Goal: Information Seeking & Learning: Check status

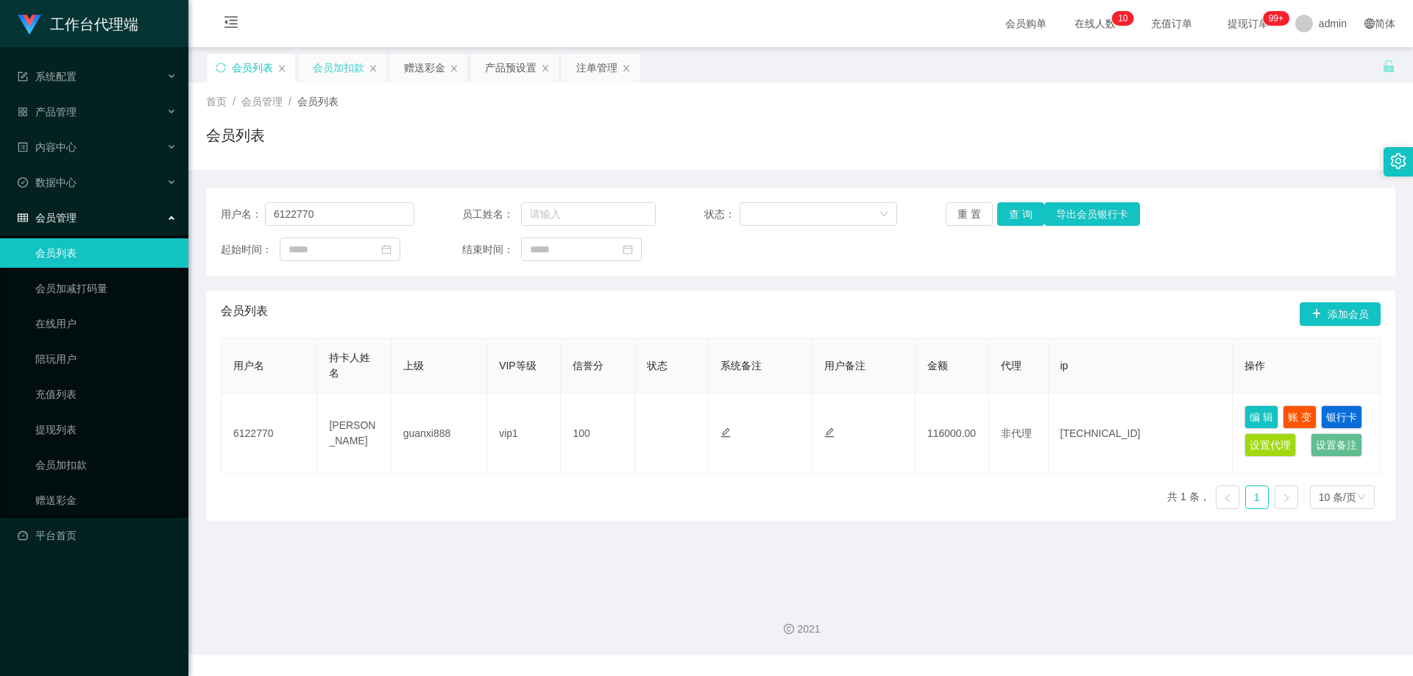
click at [342, 61] on div "会员加扣款" at bounding box center [339, 68] width 52 height 28
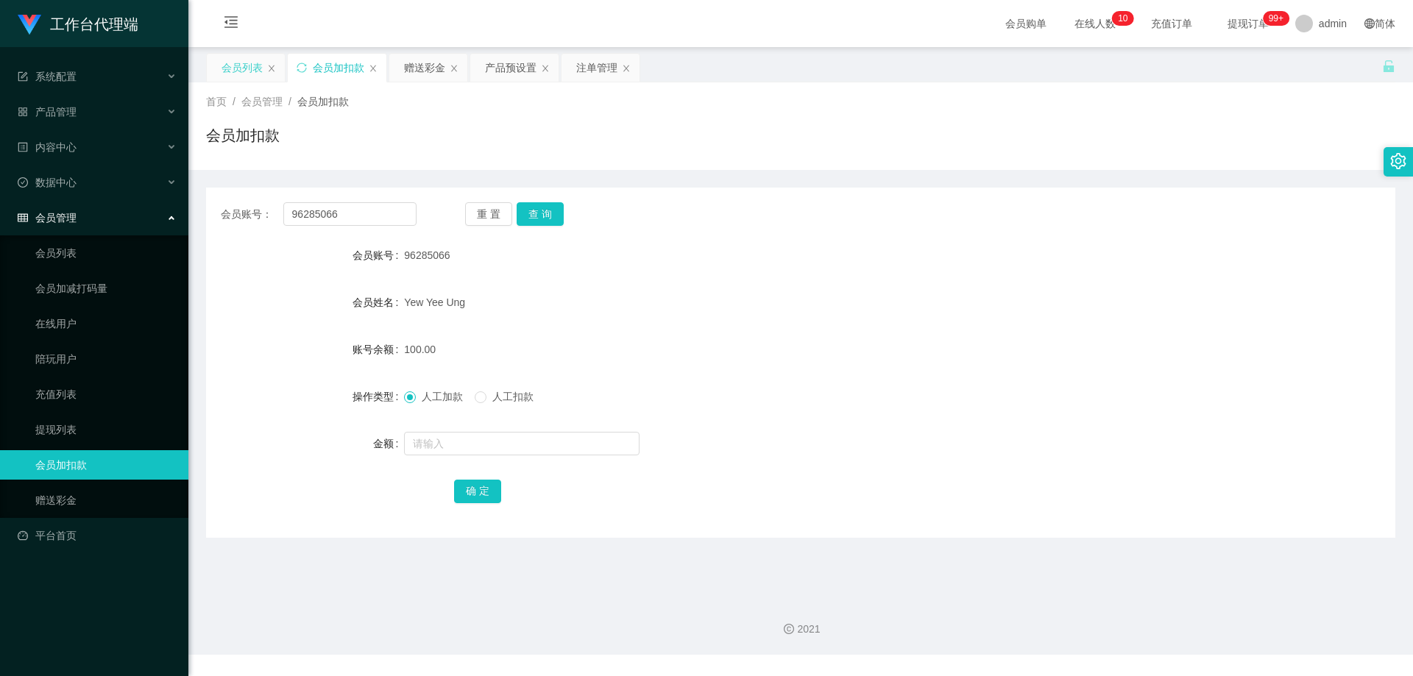
click at [259, 63] on div "会员列表" at bounding box center [242, 68] width 41 height 28
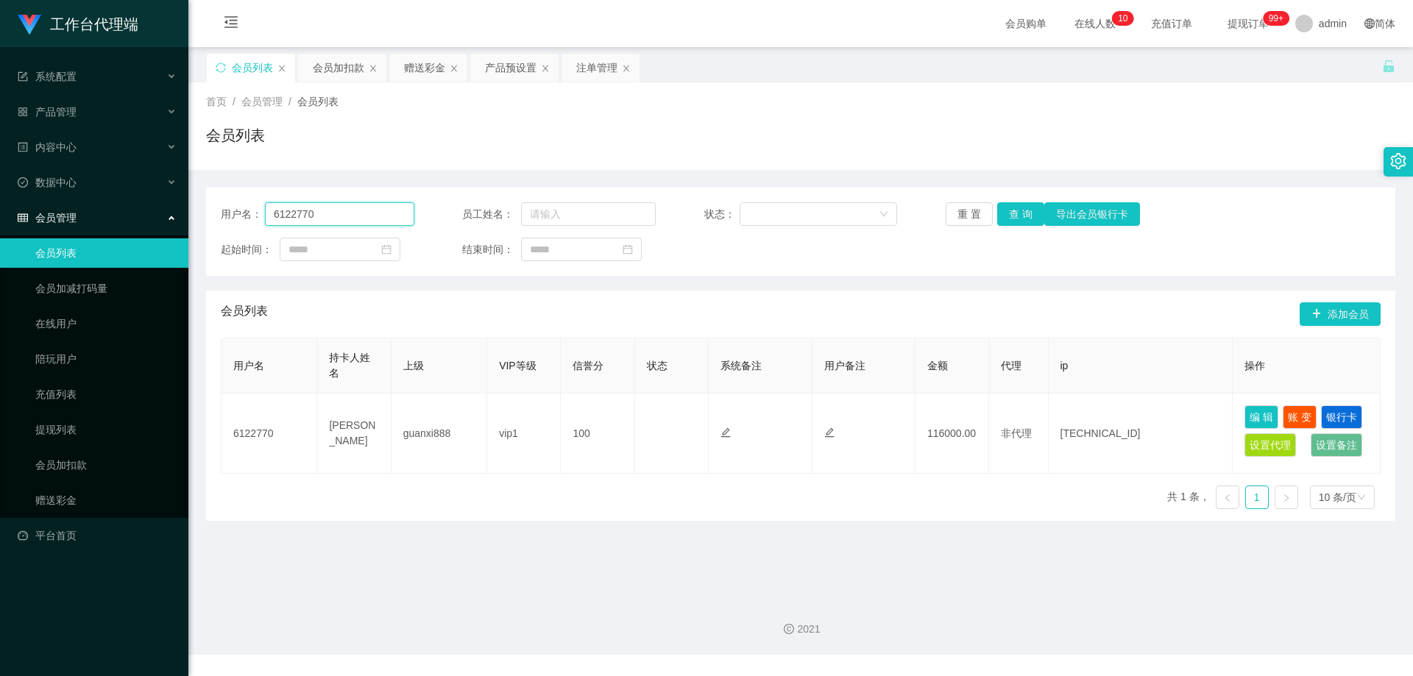
drag, startPoint x: 344, startPoint y: 218, endPoint x: 221, endPoint y: 207, distance: 124.1
click at [221, 207] on div "用户名： 6122770" at bounding box center [318, 214] width 194 height 24
paste input "96285066"
type input "96285066"
click at [1008, 213] on button "查 询" at bounding box center [1020, 214] width 47 height 24
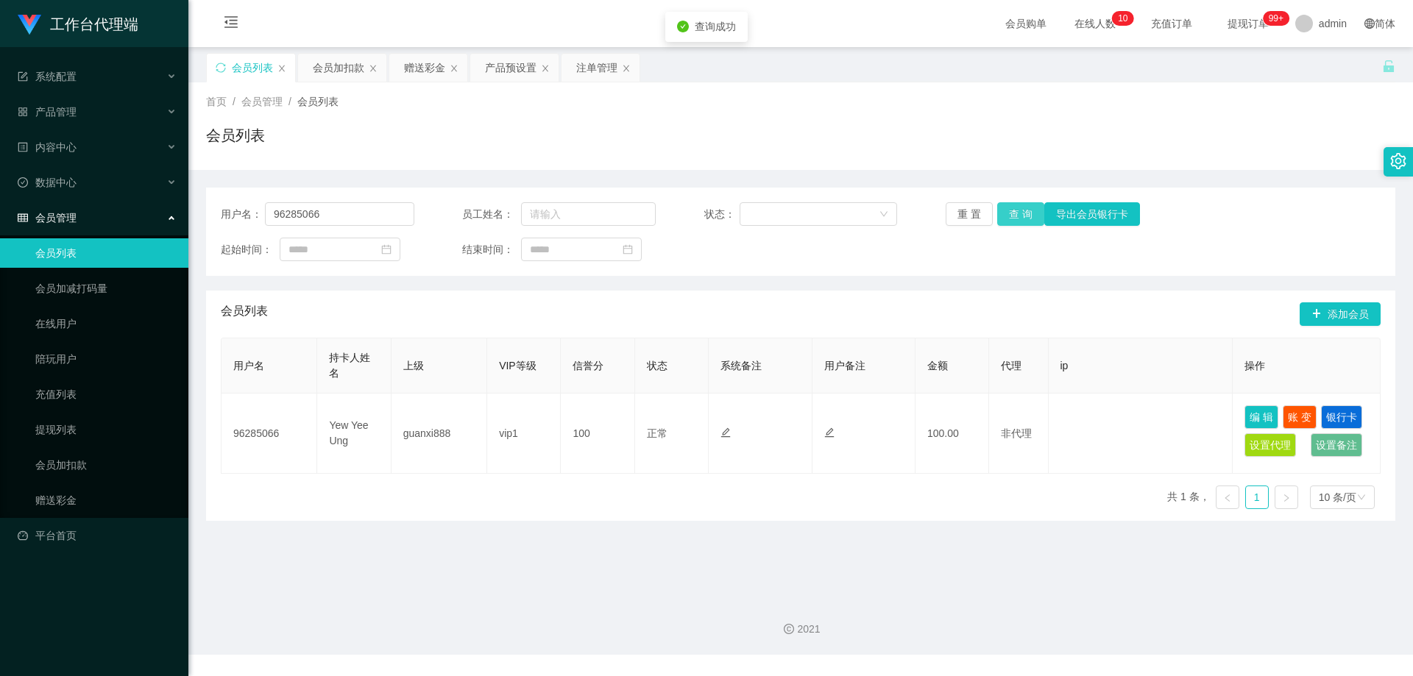
click at [1008, 213] on button "查 询" at bounding box center [1020, 214] width 47 height 24
click at [505, 75] on div "产品预设置" at bounding box center [511, 68] width 52 height 28
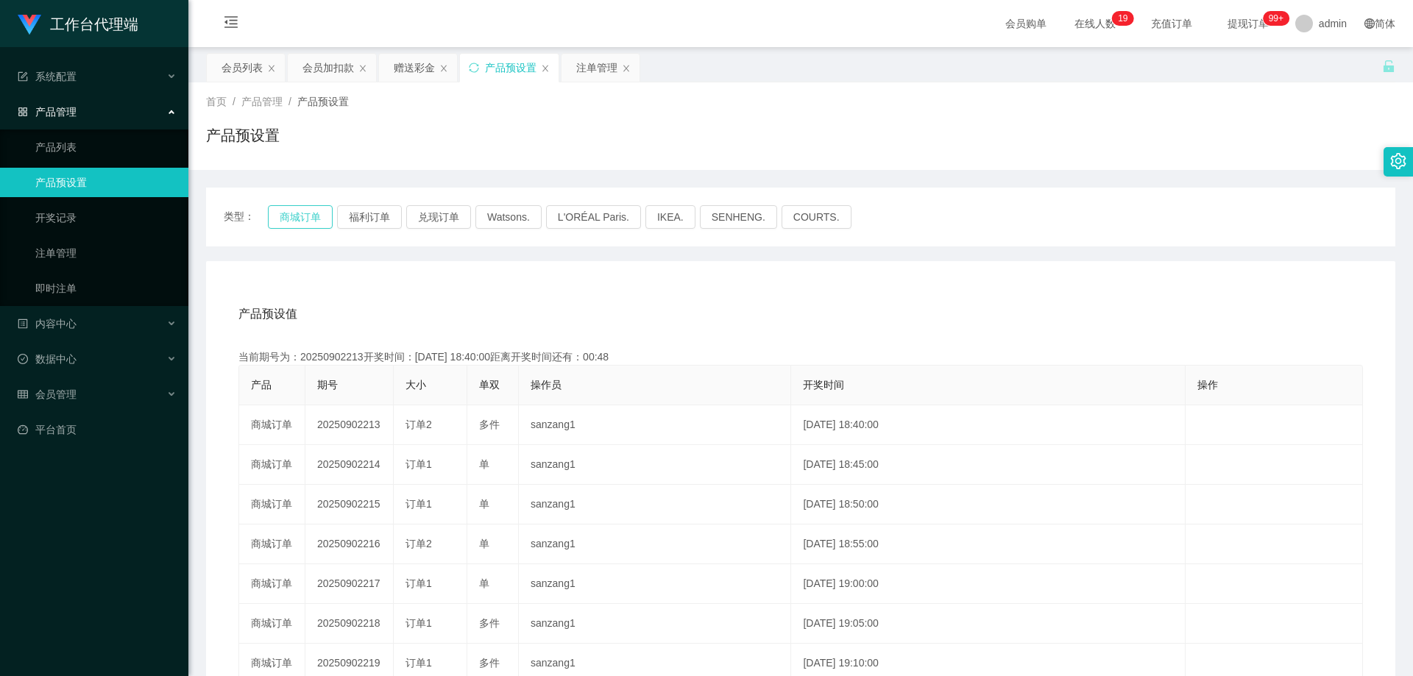
click at [289, 221] on button "商城订单" at bounding box center [300, 217] width 65 height 24
click at [294, 216] on button "商城订单" at bounding box center [300, 217] width 65 height 24
click at [293, 209] on button "商城订单" at bounding box center [300, 217] width 65 height 24
click at [292, 213] on button "商城订单" at bounding box center [300, 217] width 65 height 24
click at [581, 66] on div "注单管理" at bounding box center [596, 68] width 41 height 28
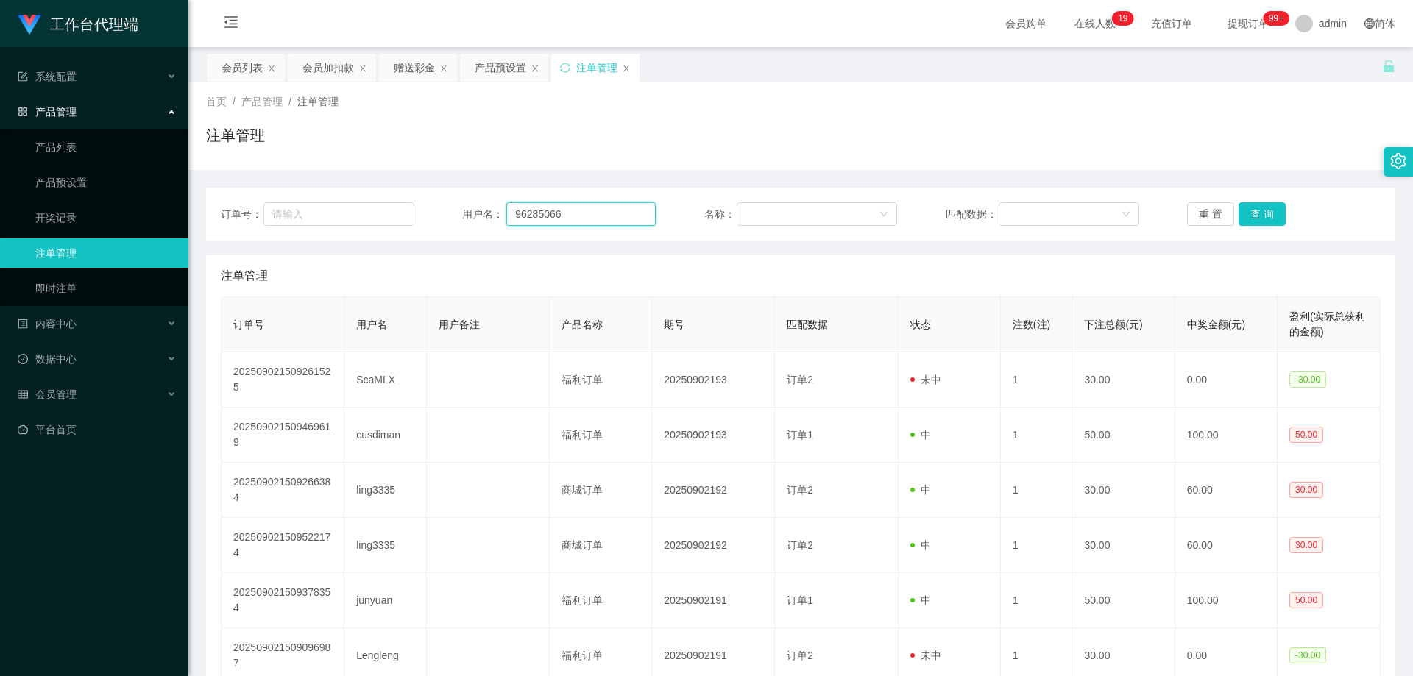
drag, startPoint x: 565, startPoint y: 210, endPoint x: 612, endPoint y: 210, distance: 46.4
click at [565, 210] on input "96285066" at bounding box center [580, 214] width 149 height 24
click at [1261, 213] on button "查 询" at bounding box center [1262, 214] width 47 height 24
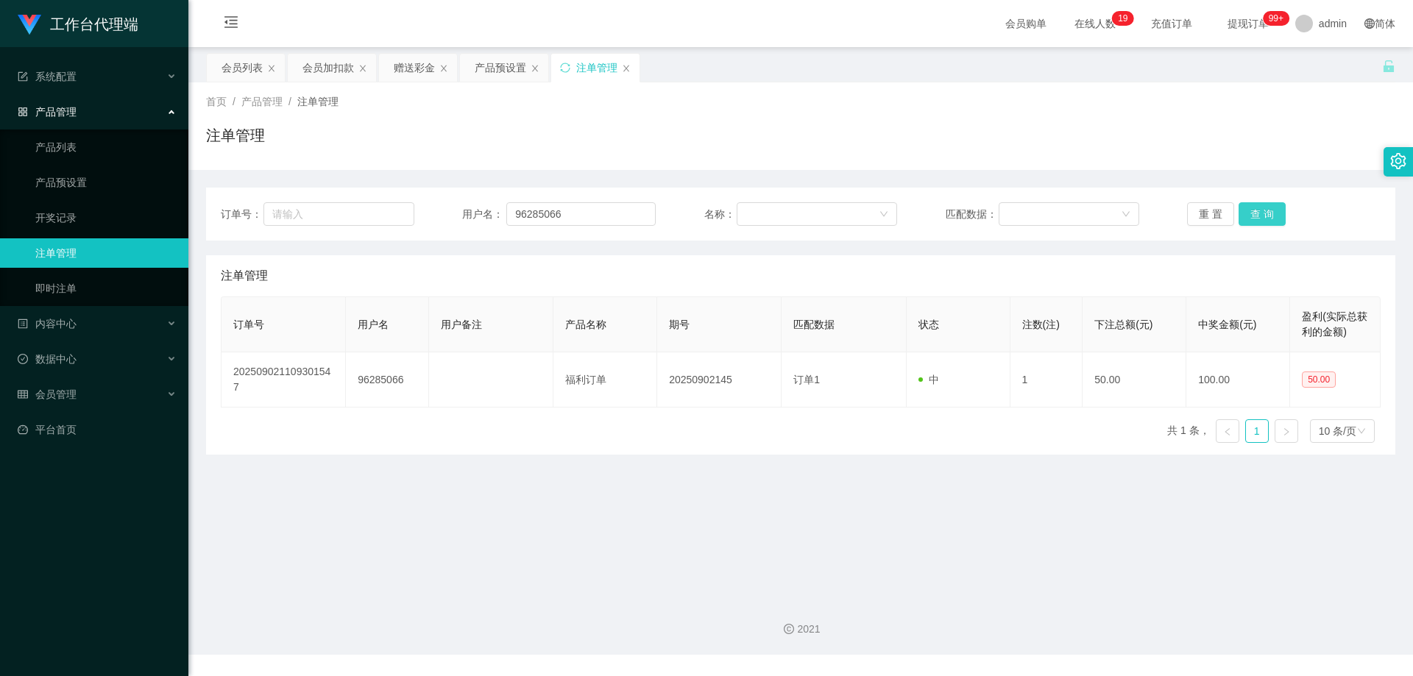
click at [1261, 213] on button "查 询" at bounding box center [1262, 214] width 47 height 24
click at [1250, 216] on button "查 询" at bounding box center [1262, 214] width 47 height 24
click at [1254, 214] on button "查 询" at bounding box center [1262, 214] width 47 height 24
click at [1254, 214] on div "重 置 查 询" at bounding box center [1284, 214] width 194 height 24
click at [1254, 214] on button "查 询" at bounding box center [1262, 214] width 47 height 24
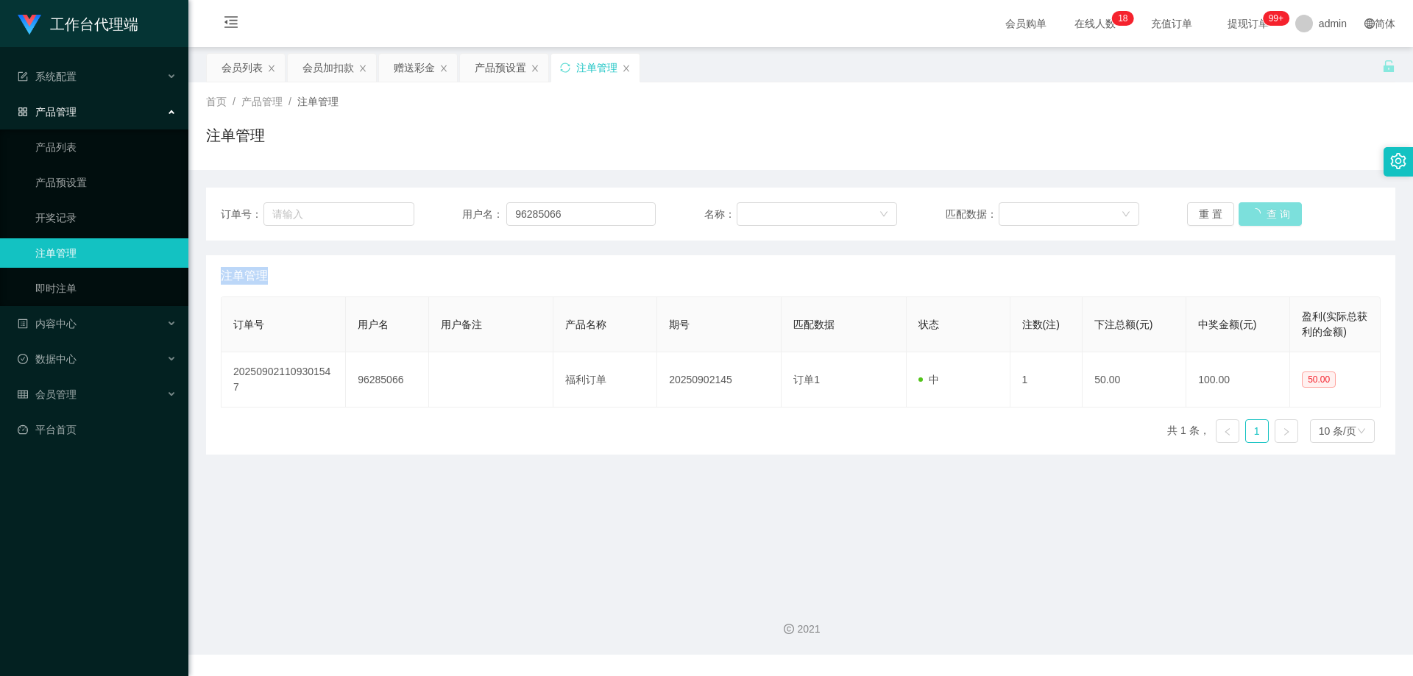
click at [1254, 214] on div "重 置 查 询" at bounding box center [1284, 214] width 194 height 24
click at [1254, 213] on button "查 询" at bounding box center [1270, 214] width 63 height 24
click at [1254, 221] on button "查 询" at bounding box center [1262, 214] width 47 height 24
click at [1256, 218] on button "查 询" at bounding box center [1262, 214] width 47 height 24
click at [1256, 218] on div "重 置 查 询" at bounding box center [1284, 214] width 194 height 24
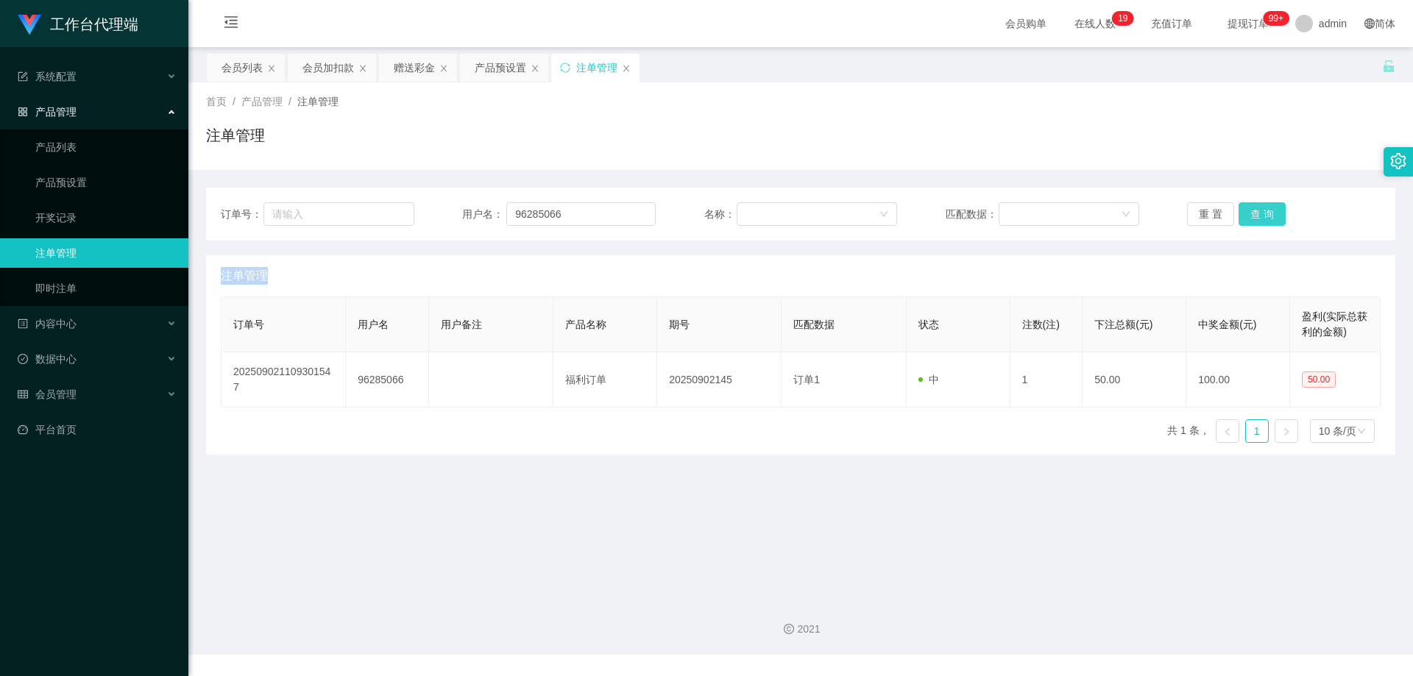
click at [1256, 218] on button "查 询" at bounding box center [1262, 214] width 47 height 24
click at [1256, 218] on div "重 置 查 询" at bounding box center [1284, 214] width 194 height 24
click at [1256, 218] on button "查 询" at bounding box center [1262, 214] width 47 height 24
click at [1256, 218] on div "重 置 查 询" at bounding box center [1284, 214] width 194 height 24
click at [1256, 218] on button "查 询" at bounding box center [1262, 214] width 47 height 24
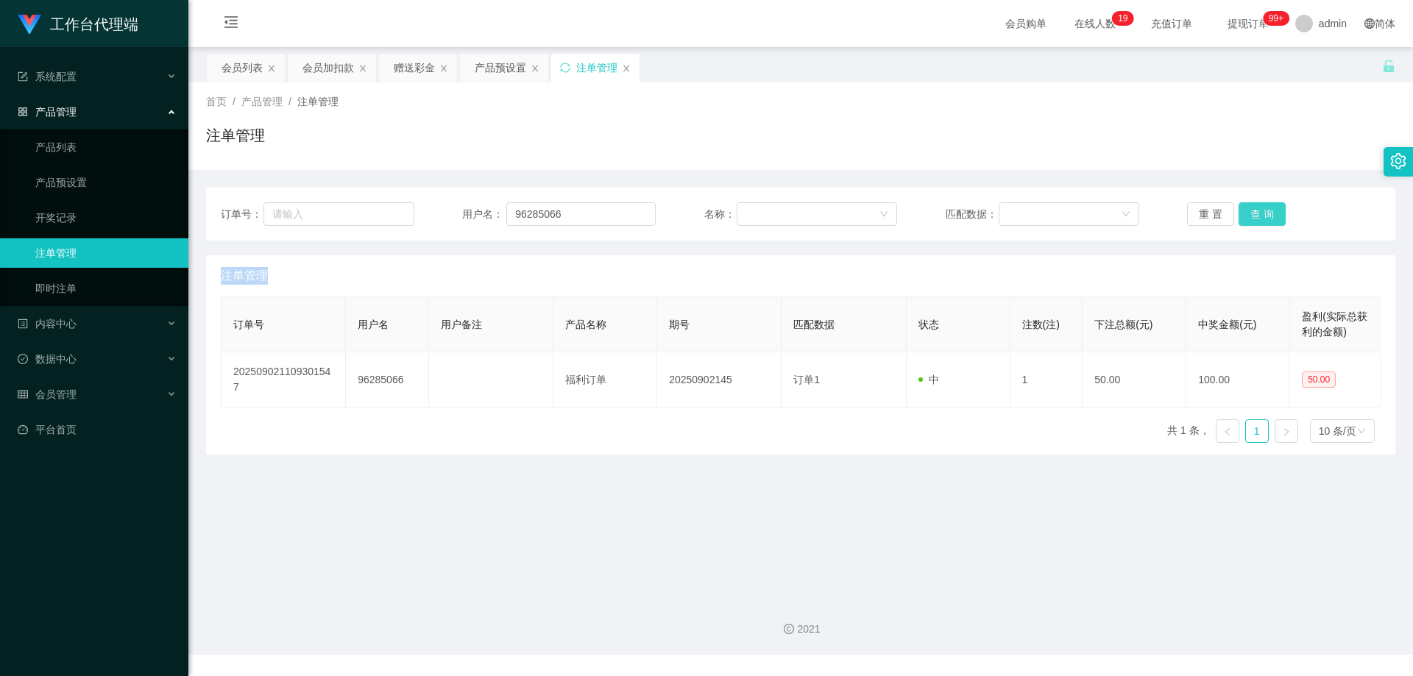
click at [1256, 218] on div "重 置 查 询" at bounding box center [1284, 214] width 194 height 24
click at [1264, 216] on button "查 询" at bounding box center [1262, 214] width 47 height 24
click at [1264, 216] on div "重 置 查 询" at bounding box center [1284, 214] width 194 height 24
click at [1264, 216] on button "查 询" at bounding box center [1262, 214] width 47 height 24
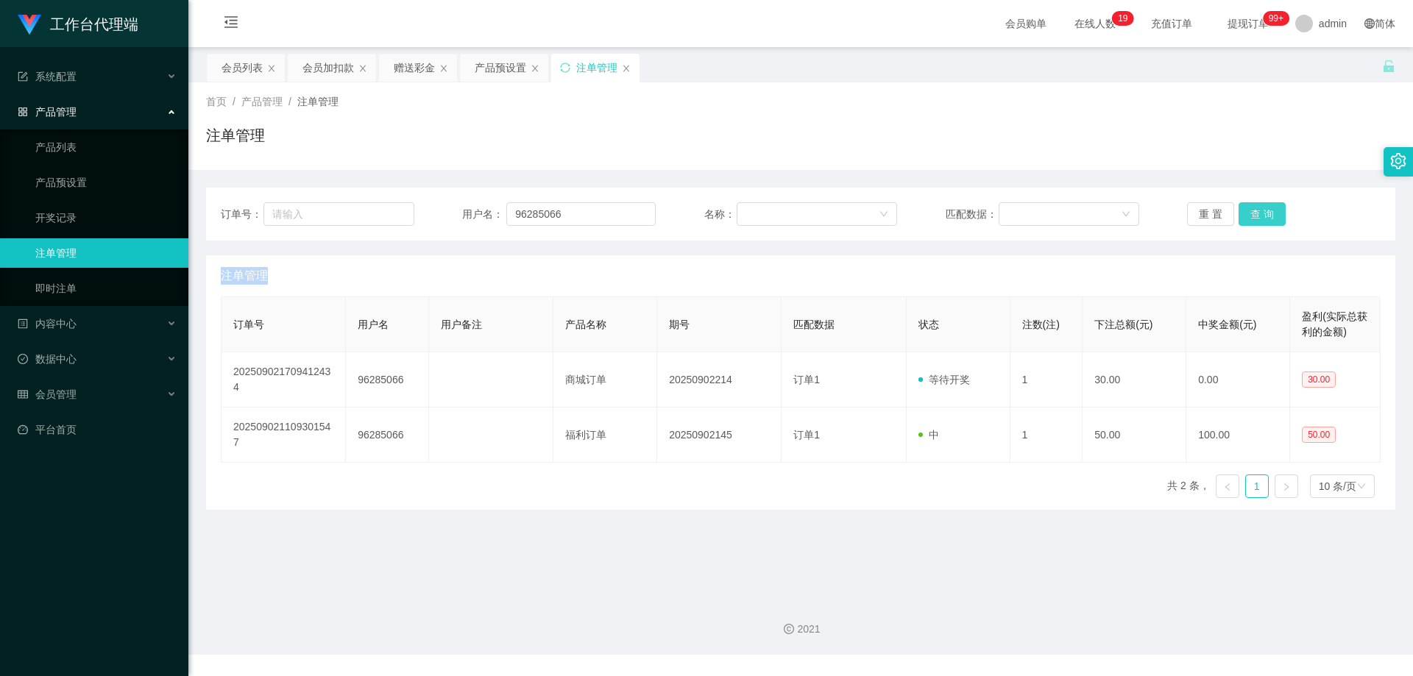
click at [1264, 216] on div "重 置 查 询" at bounding box center [1284, 214] width 194 height 24
click at [1264, 216] on button "查 询" at bounding box center [1262, 214] width 47 height 24
drag, startPoint x: 1263, startPoint y: 213, endPoint x: 1271, endPoint y: 194, distance: 20.8
click at [1263, 213] on button "查 询" at bounding box center [1262, 214] width 47 height 24
click at [1283, 158] on div "注单管理" at bounding box center [800, 141] width 1189 height 34
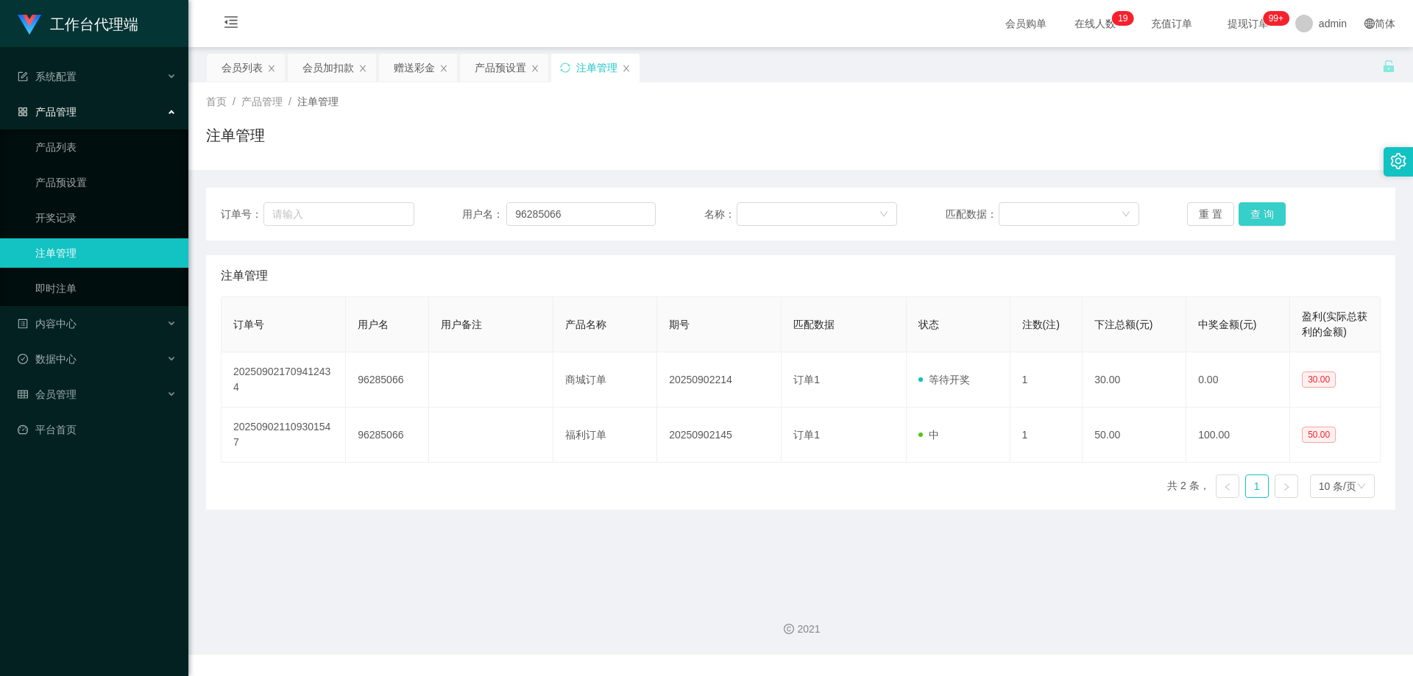
click at [1256, 222] on button "查 询" at bounding box center [1262, 214] width 47 height 24
click at [1259, 214] on button "查 询" at bounding box center [1262, 214] width 47 height 24
click at [1259, 214] on div "重 置 查 询" at bounding box center [1284, 214] width 194 height 24
click at [1259, 214] on button "查 询" at bounding box center [1262, 214] width 47 height 24
drag, startPoint x: 601, startPoint y: 217, endPoint x: 472, endPoint y: 205, distance: 130.1
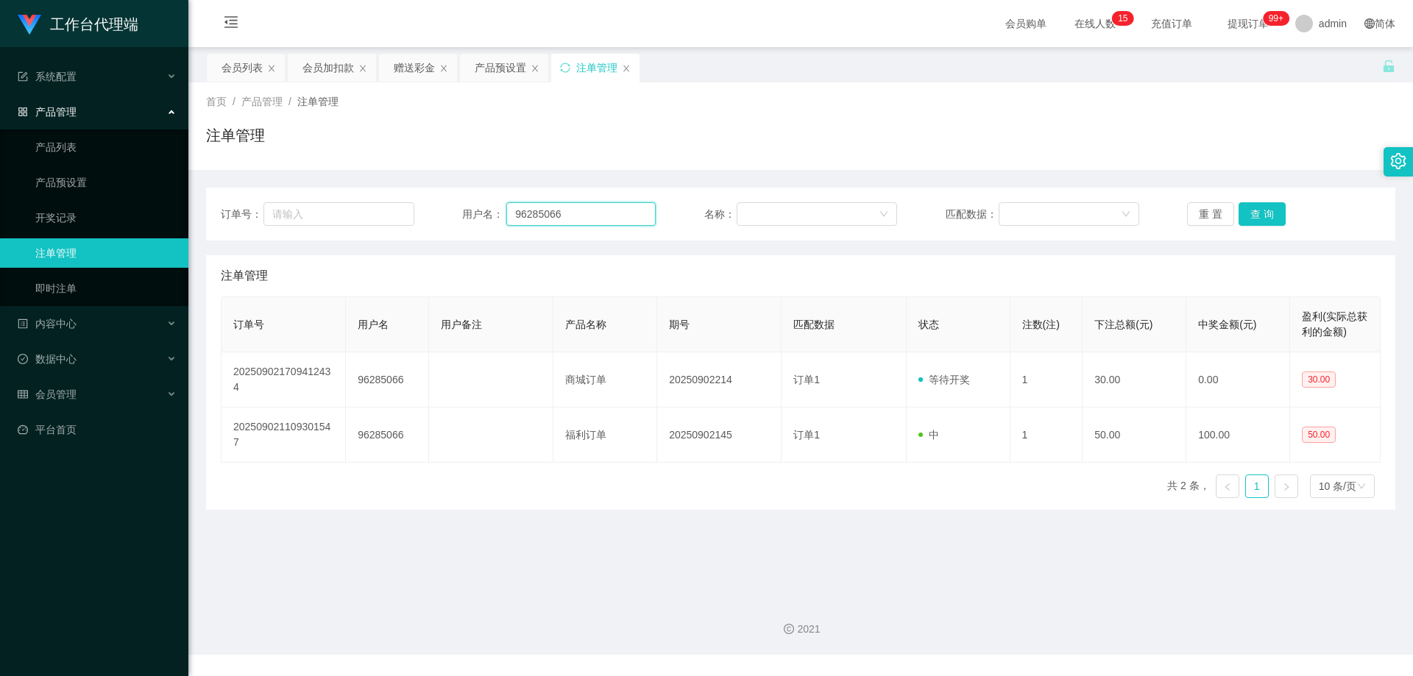
click at [472, 205] on div "用户名： 96285066" at bounding box center [559, 214] width 194 height 24
drag, startPoint x: 247, startPoint y: 68, endPoint x: 261, endPoint y: 91, distance: 27.8
click at [247, 68] on div "会员列表" at bounding box center [242, 68] width 41 height 28
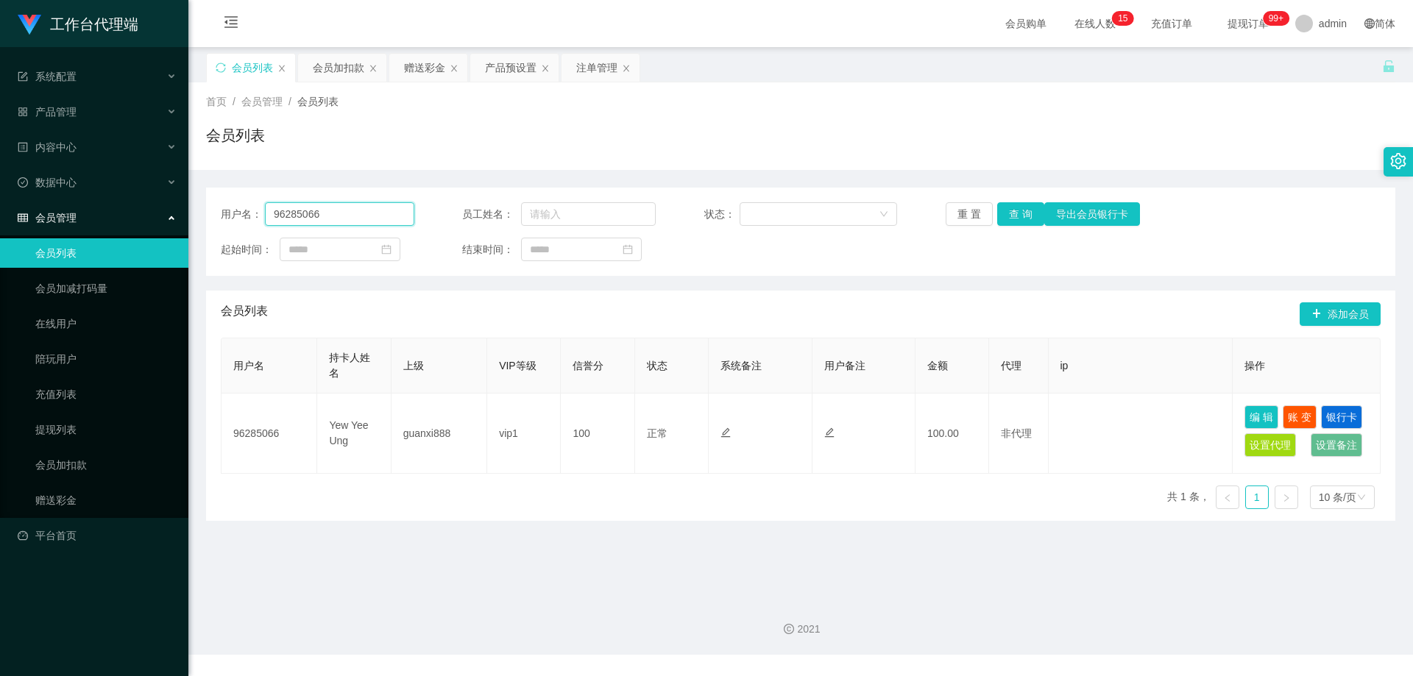
drag, startPoint x: 342, startPoint y: 210, endPoint x: 262, endPoint y: 206, distance: 80.3
click at [262, 206] on div "用户名： 96285066" at bounding box center [318, 214] width 194 height 24
click at [1022, 215] on button "查 询" at bounding box center [1020, 214] width 47 height 24
click at [1019, 215] on button "查 询" at bounding box center [1020, 214] width 47 height 24
